Goal: Check status: Check status

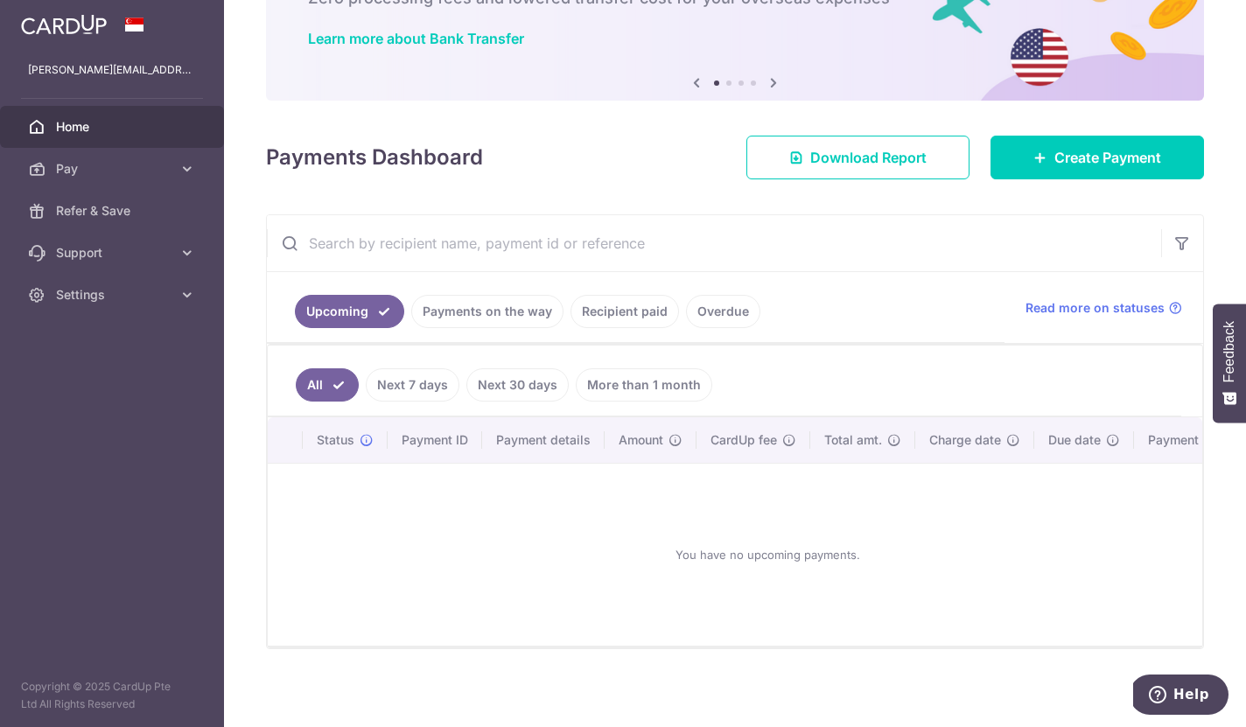
scroll to position [123, 0]
click at [411, 329] on link "Payments on the way" at bounding box center [487, 312] width 152 height 33
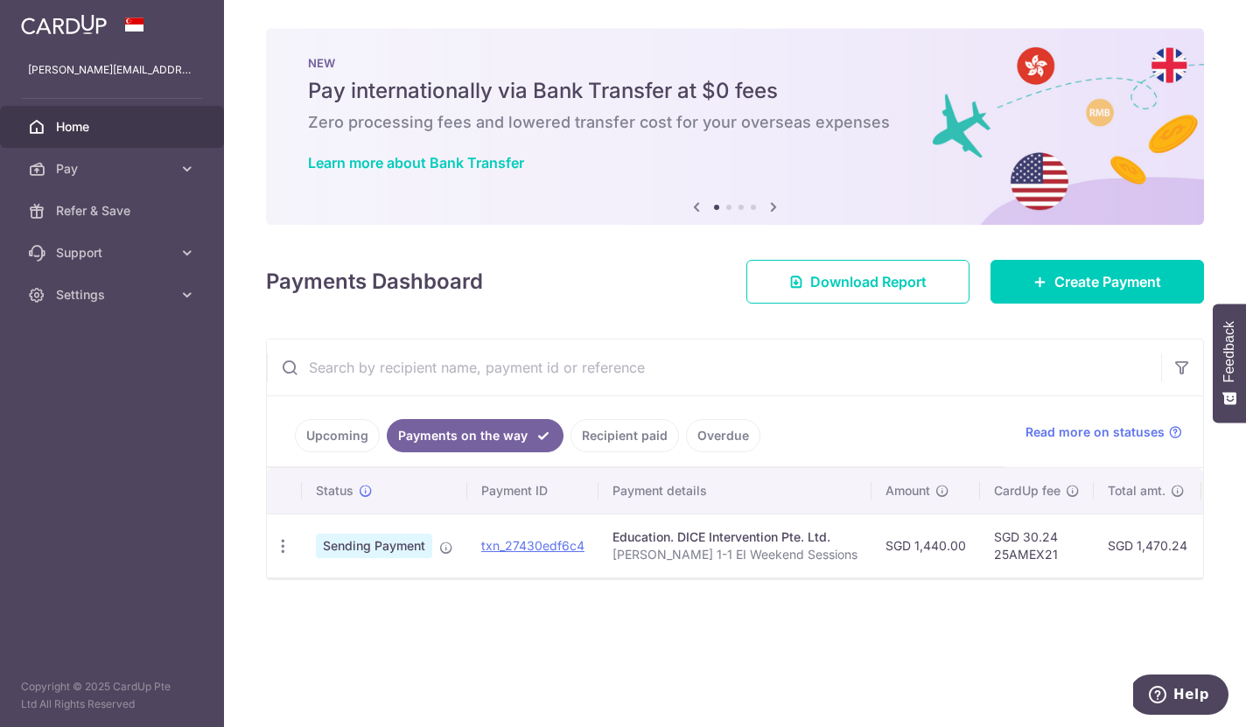
scroll to position [0, 0]
click at [570, 452] on link "Recipient paid" at bounding box center [624, 435] width 108 height 33
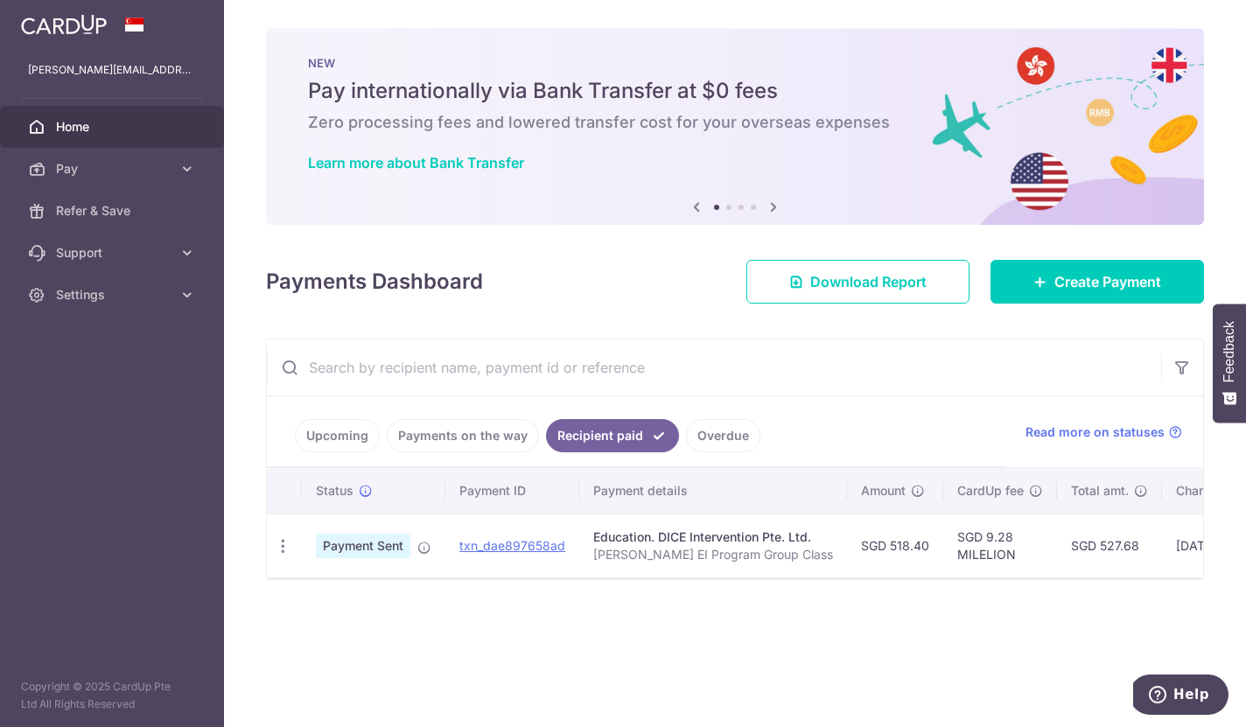
click at [387, 452] on link "Payments on the way" at bounding box center [463, 435] width 152 height 33
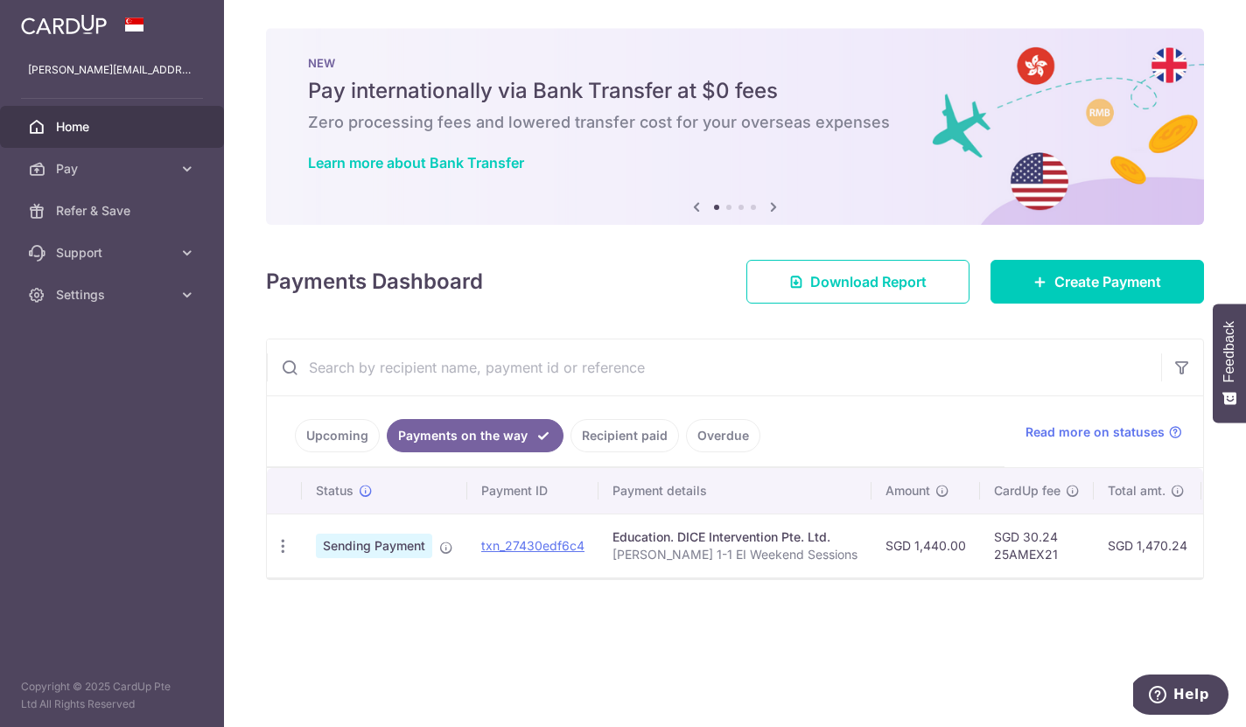
click at [570, 452] on link "Recipient paid" at bounding box center [624, 435] width 108 height 33
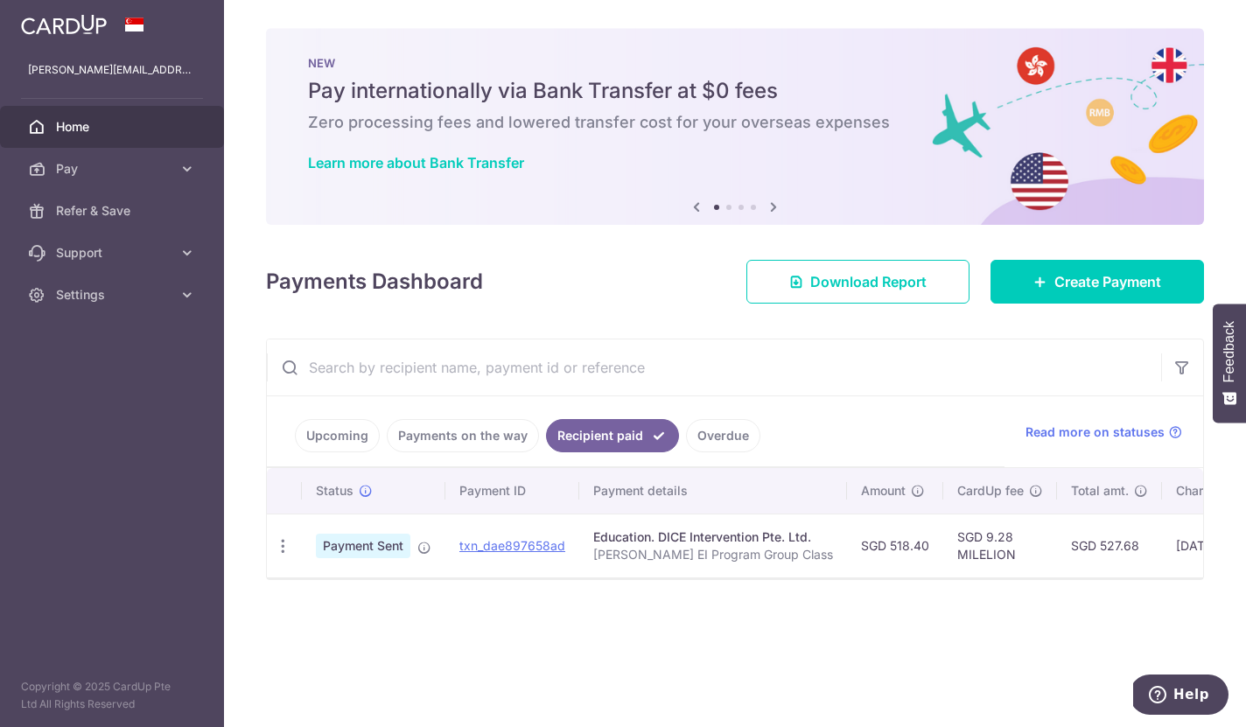
click at [387, 452] on link "Payments on the way" at bounding box center [463, 435] width 152 height 33
